Goal: Find specific page/section: Find specific page/section

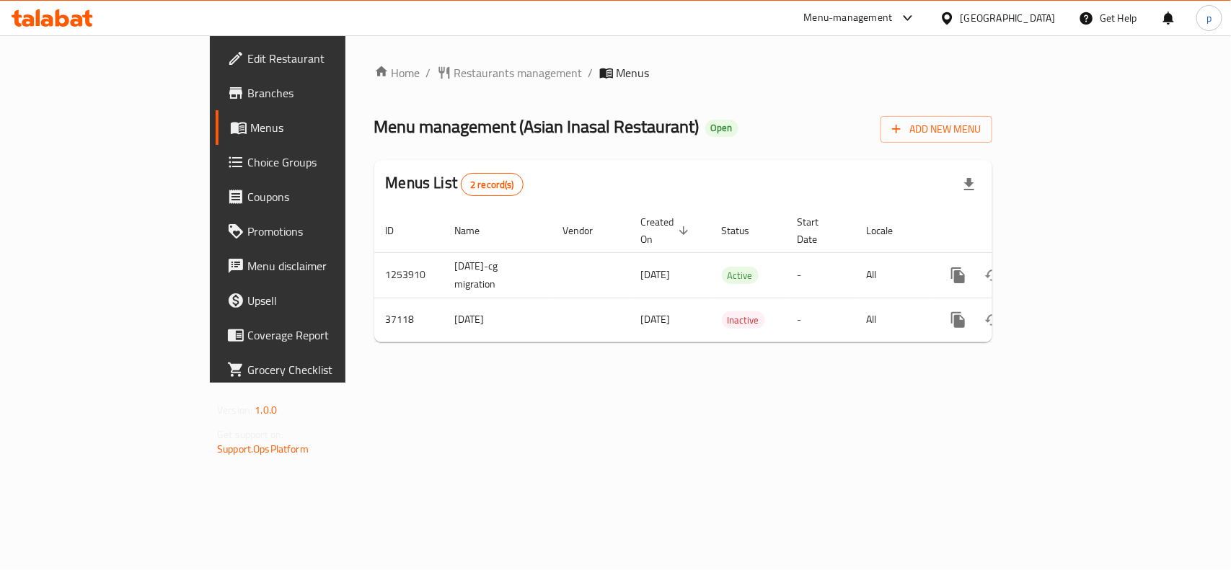
click at [1001, 17] on div "[GEOGRAPHIC_DATA]" at bounding box center [1007, 18] width 95 height 16
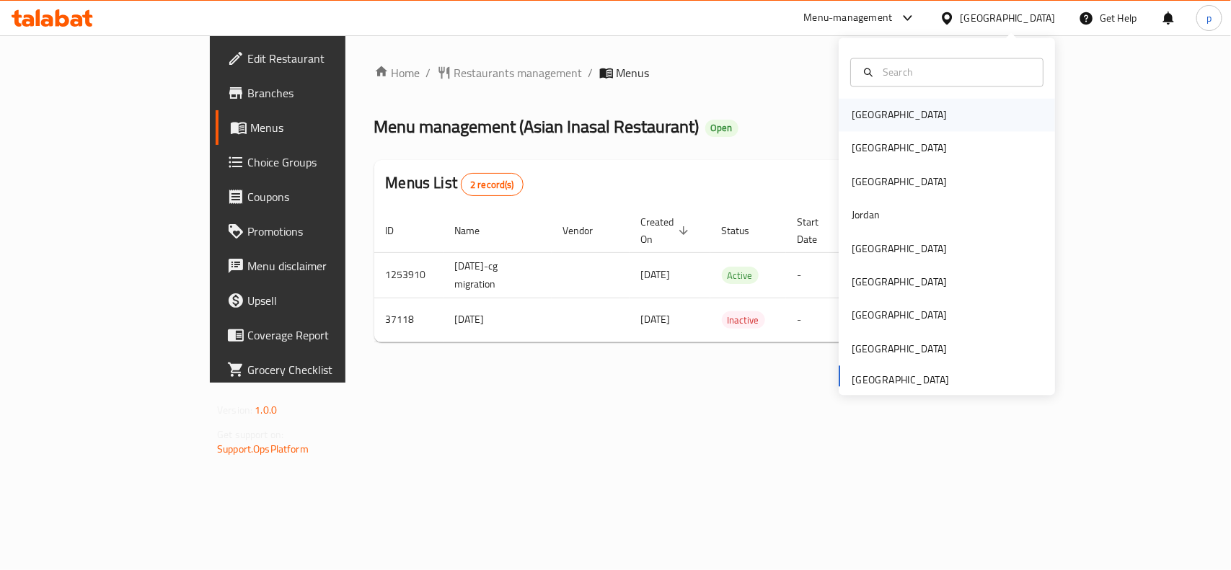
click at [880, 125] on div "Bahrain" at bounding box center [899, 115] width 118 height 33
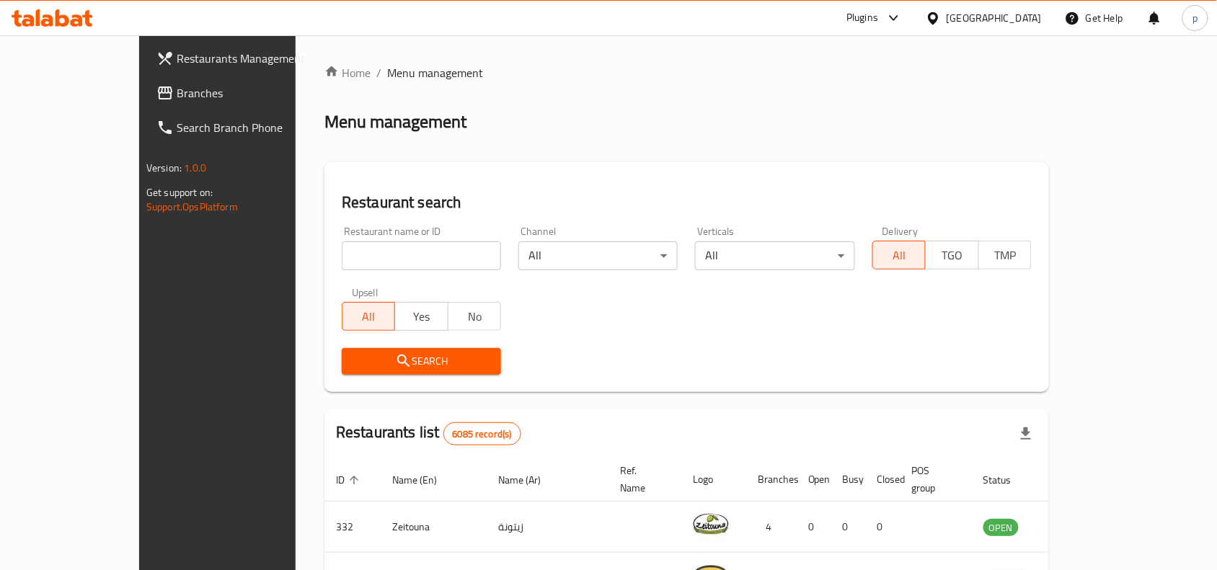
click at [1026, 22] on div "Bahrain" at bounding box center [994, 18] width 95 height 16
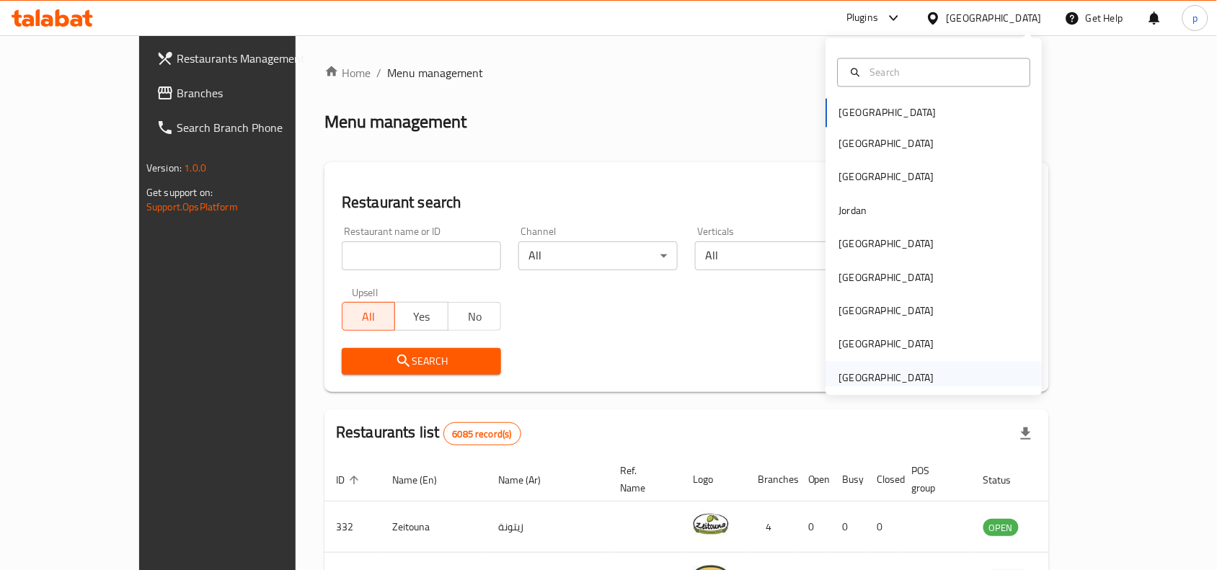
click at [877, 377] on div "[GEOGRAPHIC_DATA]" at bounding box center [886, 378] width 95 height 16
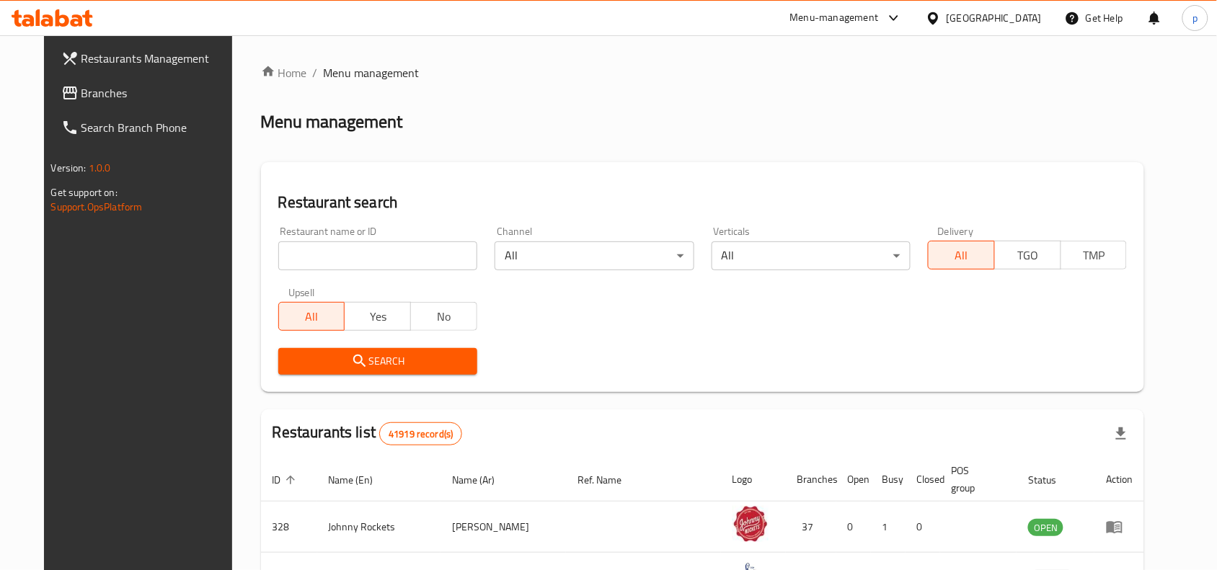
click at [95, 96] on span "Branches" at bounding box center [158, 92] width 154 height 17
